Goal: Task Accomplishment & Management: Manage account settings

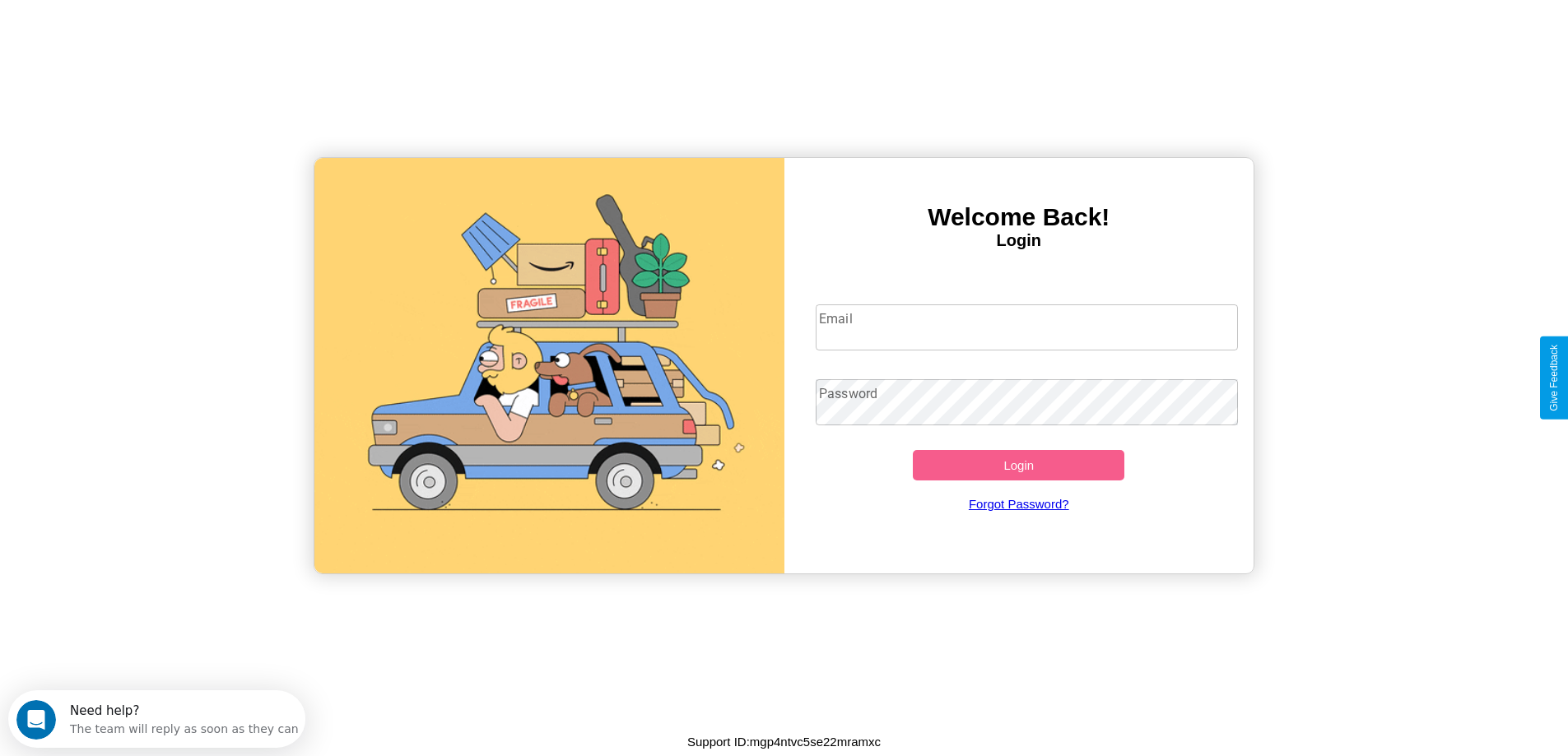
click at [1027, 328] on input "Email" at bounding box center [1027, 328] width 422 height 46
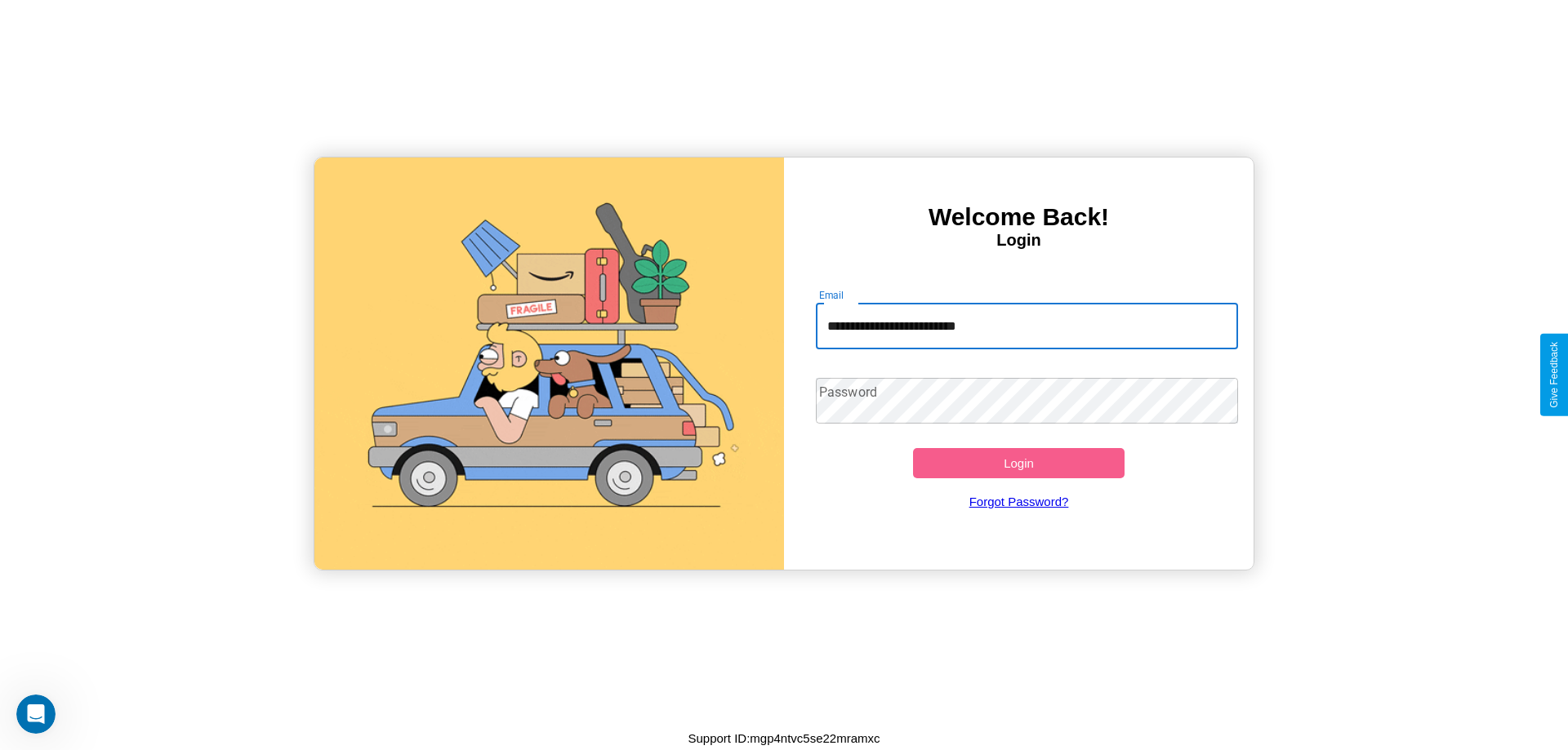
type input "**********"
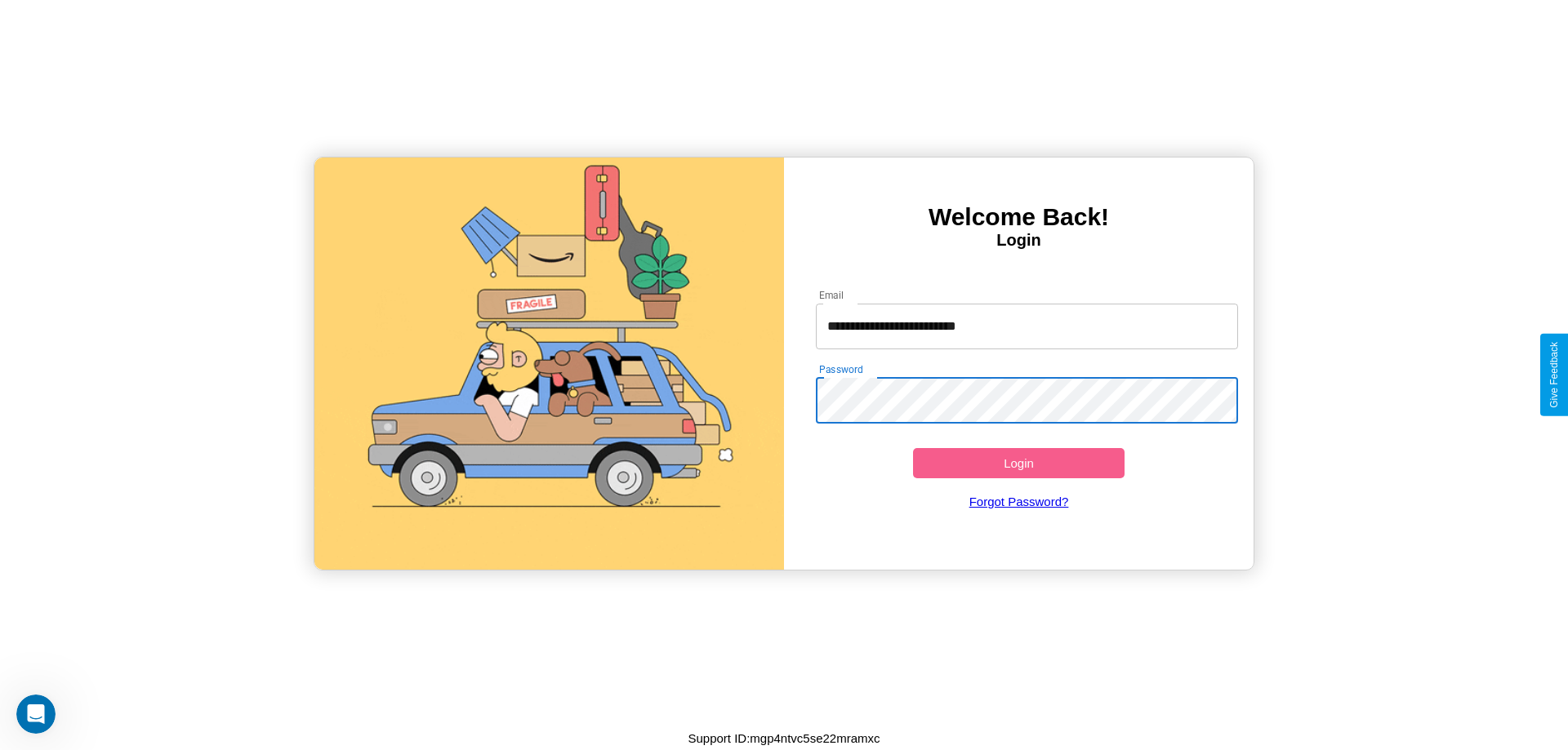
click at [1018, 463] on button "Login" at bounding box center [1018, 463] width 211 height 30
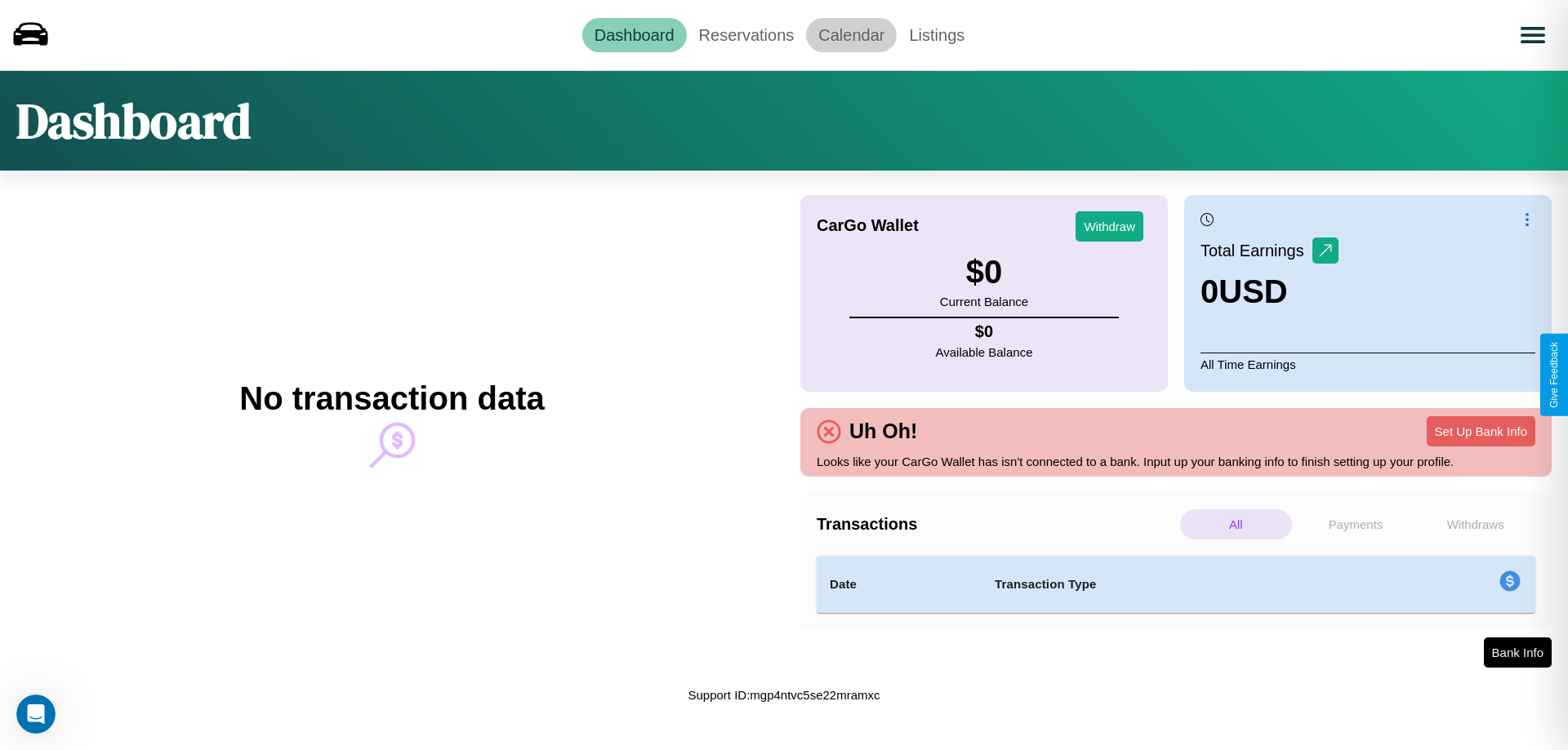
click at [851, 34] on link "Calendar" at bounding box center [851, 35] width 90 height 34
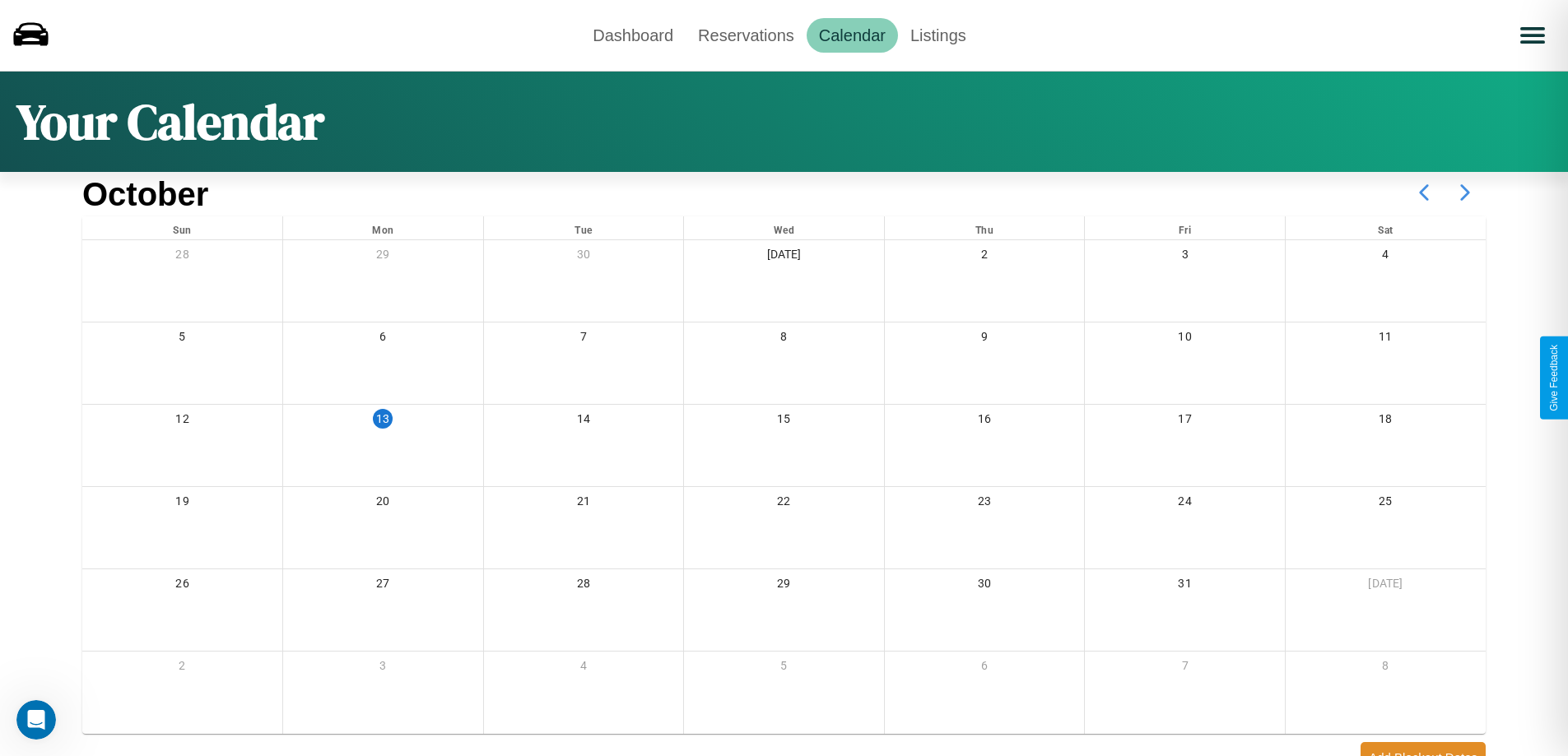
click at [1465, 193] on icon at bounding box center [1465, 192] width 41 height 41
click at [633, 35] on link "Dashboard" at bounding box center [633, 35] width 106 height 35
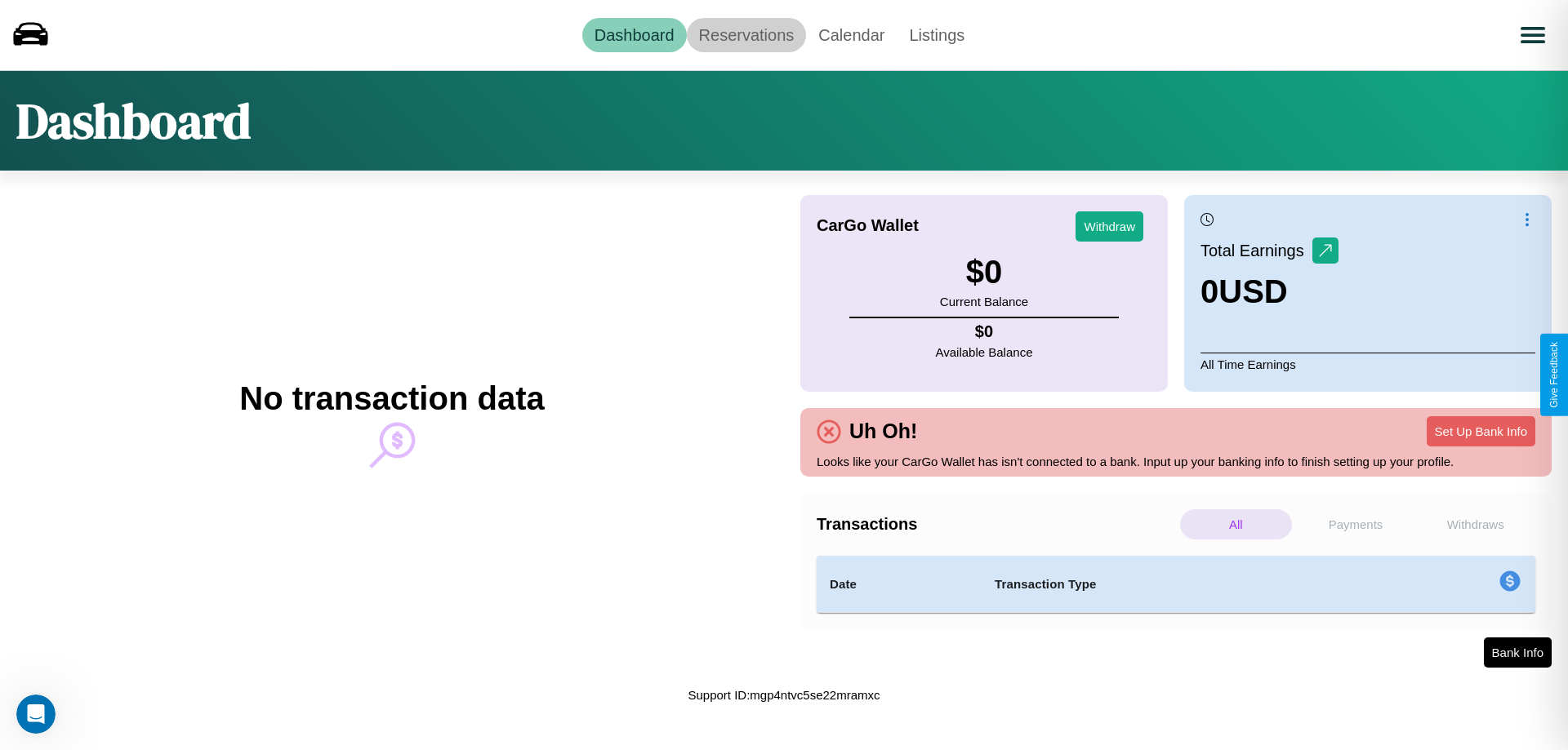
click at [746, 34] on link "Reservations" at bounding box center [747, 35] width 120 height 34
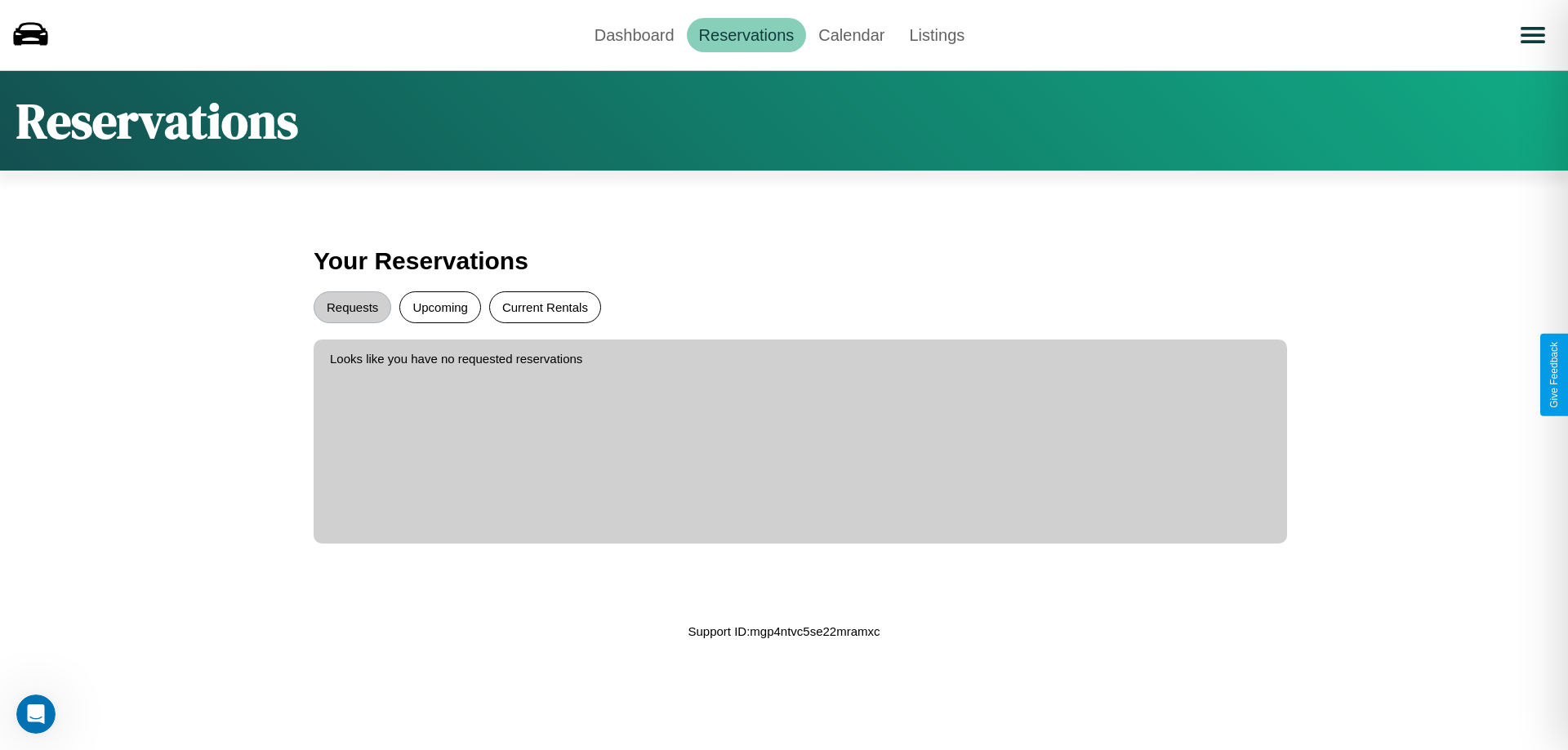
click at [544, 307] on button "Current Rentals" at bounding box center [545, 307] width 112 height 32
click at [352, 307] on button "Requests" at bounding box center [352, 307] width 78 height 32
